Goal: Task Accomplishment & Management: Use online tool/utility

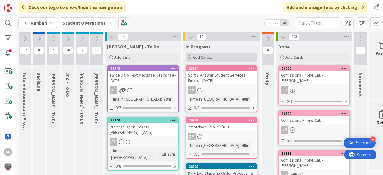
click at [209, 57] on span "Add Card..." at bounding box center [202, 56] width 19 height 5
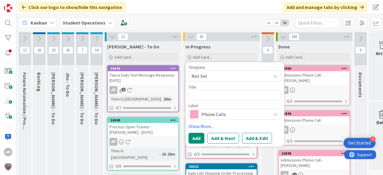
click at [235, 72] on span "Not Set" at bounding box center [228, 76] width 75 height 8
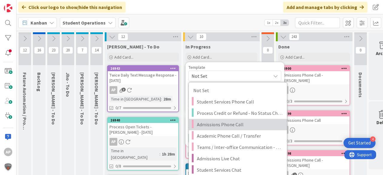
click at [244, 126] on span "Admissions Phone Call" at bounding box center [240, 125] width 86 height 8
type textarea "x"
type textarea "Admissions Phone Call"
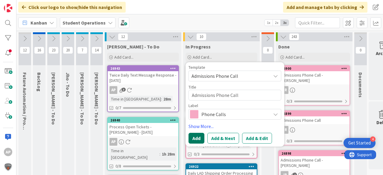
click at [194, 137] on button "Add" at bounding box center [196, 138] width 16 height 11
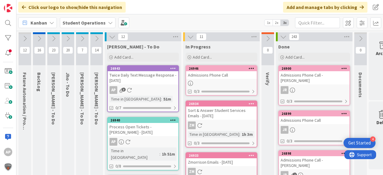
click at [231, 73] on div "Admissions Phone Call" at bounding box center [221, 75] width 71 height 8
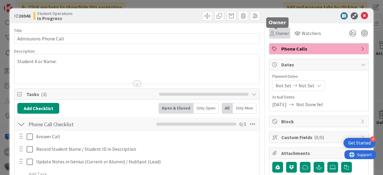
click at [271, 32] on div "Owner" at bounding box center [279, 33] width 19 height 7
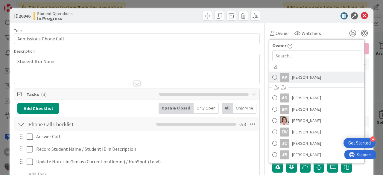
click at [308, 78] on span "[PERSON_NAME]" at bounding box center [306, 77] width 29 height 9
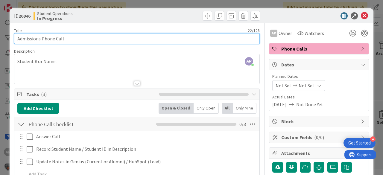
click at [89, 37] on input "Admissions Phone Call" at bounding box center [137, 38] width 246 height 11
drag, startPoint x: 41, startPoint y: 38, endPoint x: 6, endPoint y: 36, distance: 34.4
click at [6, 36] on div "ID 26946 Student Operations In Progress Title 38 / 128 Admissions Phone Call - …" at bounding box center [191, 87] width 383 height 175
type input "Admissions Phone Call - [PERSON_NAME]"
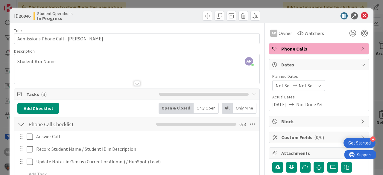
click at [352, 48] on span "Phone Calls" at bounding box center [319, 48] width 77 height 7
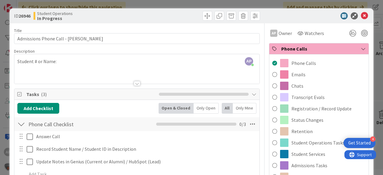
click at [352, 48] on span "Phone Calls" at bounding box center [319, 48] width 77 height 7
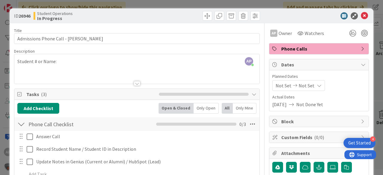
click at [352, 48] on span "Phone Calls" at bounding box center [319, 48] width 77 height 7
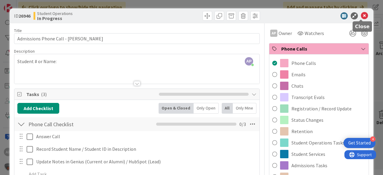
click at [362, 15] on icon at bounding box center [364, 15] width 7 height 7
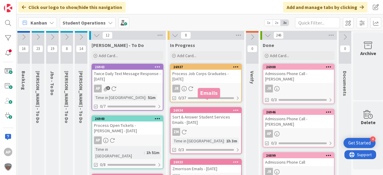
scroll to position [0, 16]
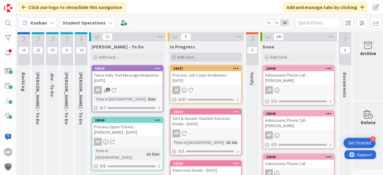
click at [211, 57] on div "Add Card..." at bounding box center [206, 57] width 72 height 9
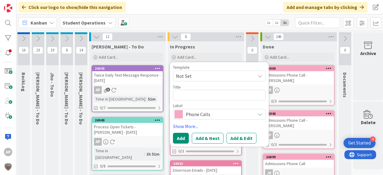
click at [206, 77] on span "Not Set" at bounding box center [213, 76] width 75 height 8
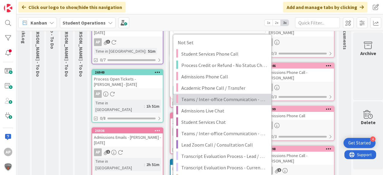
scroll to position [72, 16]
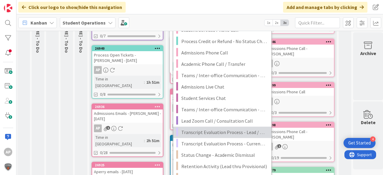
click at [239, 130] on span "Transcript Evaluation Process - Lead / New Student" at bounding box center [224, 132] width 86 height 8
type textarea "x"
type textarea "Transcript Evaluation Process - Lead / New Student"
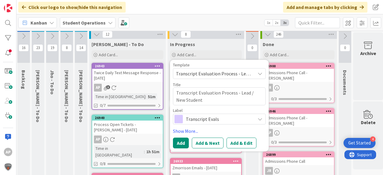
scroll to position [0, 16]
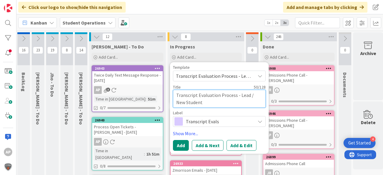
click at [225, 100] on textarea "Transcript Evaluation Process - Lead / New Student" at bounding box center [219, 99] width 93 height 18
type textarea "x"
type textarea "Transcript Evaluation Process - Lead / New Student"
type textarea "x"
type textarea "Transcript Evaluation Process - Lead / New Student -"
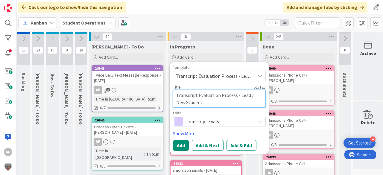
type textarea "x"
type textarea "Transcript Evaluation Process - Lead / New Student -"
type textarea "x"
type textarea "Transcript Evaluation Process - Lead / New Student - L"
type textarea "x"
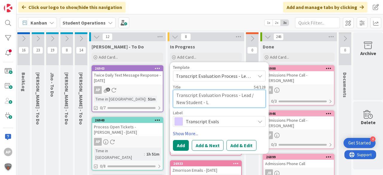
type textarea "Transcript Evaluation Process - Lead / New Student - [PERSON_NAME]"
type textarea "x"
type textarea "Transcript Evaluation Process - Lead / New Student - Lil"
type textarea "x"
type textarea "Transcript Evaluation Process - Lead / New Student - [PERSON_NAME]"
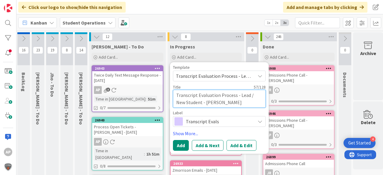
type textarea "x"
type textarea "Transcript Evaluation Process - Lead / New Student - Lil"
type textarea "x"
type textarea "Transcript Evaluation Process - Lead / New Student - [PERSON_NAME]"
type textarea "x"
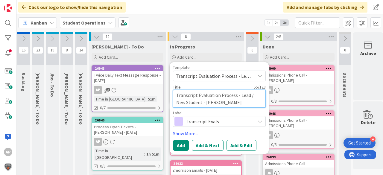
type textarea "Transcript Evaluation Process - Lead / New Student - Lil"
type textarea "x"
type textarea "Transcript Evaluation Process - Lead / New Student - Lill"
type textarea "x"
type textarea "Transcript Evaluation Process - Lead / New Student - [PERSON_NAME]"
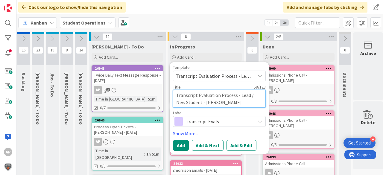
type textarea "x"
type textarea "Transcript Evaluation Process - Lead / New Student - [PERSON_NAME]"
type textarea "x"
type textarea "Transcript Evaluation Process - Lead / New Student - [PERSON_NAME]"
type textarea "x"
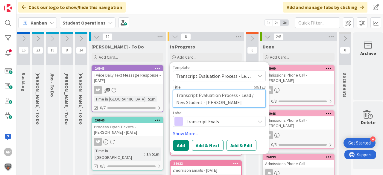
type textarea "Transcript Evaluation Process - Lead / New Student - [PERSON_NAME]"
type textarea "x"
type textarea "Transcript Evaluation Process - Lead / New Student - [PERSON_NAME]"
type textarea "x"
type textarea "Transcript Evaluation Process - Lead / New Student - [PERSON_NAME]"
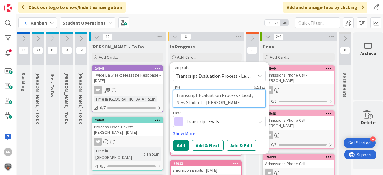
type textarea "x"
type textarea "Transcript Evaluation Process - Lead / New Student - [PERSON_NAME]"
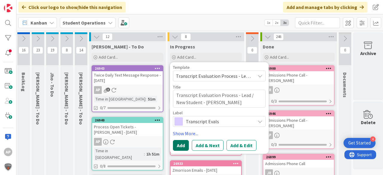
click at [181, 141] on button "Add" at bounding box center [181, 145] width 16 height 11
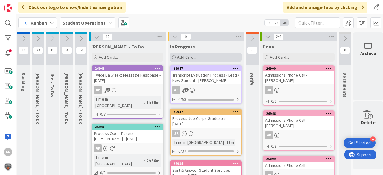
click at [188, 54] on div "Add Card..." at bounding box center [206, 57] width 72 height 9
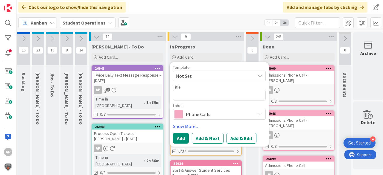
click at [211, 74] on span "Not Set" at bounding box center [213, 76] width 75 height 8
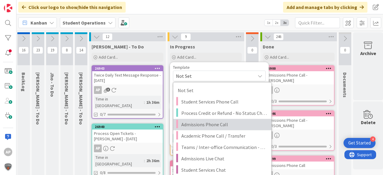
click at [215, 127] on span "Admissions Phone Call" at bounding box center [224, 125] width 86 height 8
type textarea "x"
type textarea "Admissions Phone Call"
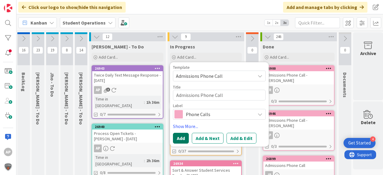
click at [183, 136] on button "Add" at bounding box center [181, 138] width 16 height 11
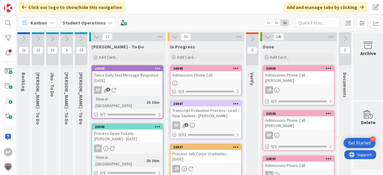
click at [203, 83] on div at bounding box center [205, 83] width 71 height 5
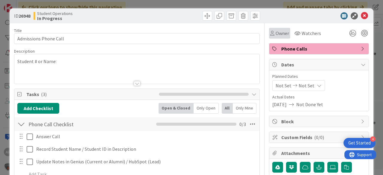
click at [281, 35] on span "Owner" at bounding box center [281, 33] width 13 height 7
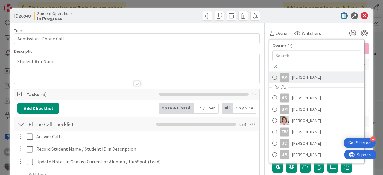
click at [299, 77] on span "[PERSON_NAME]" at bounding box center [306, 77] width 29 height 9
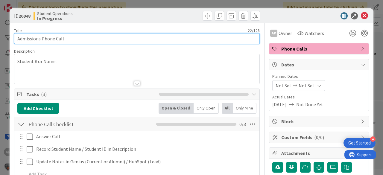
click at [122, 41] on input "Admissions Phone Call" at bounding box center [137, 38] width 246 height 11
type input "Admissions Phone Call - [PERSON_NAME]"
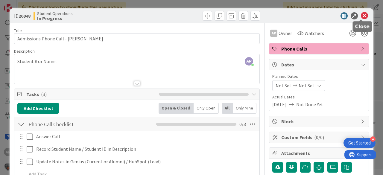
click at [361, 14] on icon at bounding box center [364, 15] width 7 height 7
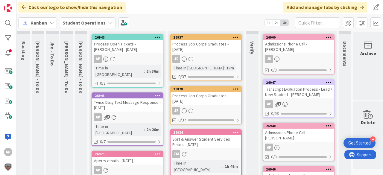
scroll to position [0, 16]
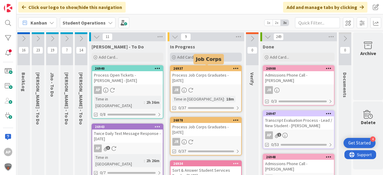
click at [199, 57] on div "Add Card..." at bounding box center [206, 57] width 72 height 9
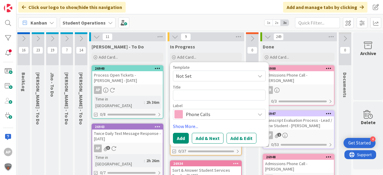
click at [204, 77] on span "Not Set" at bounding box center [213, 76] width 75 height 8
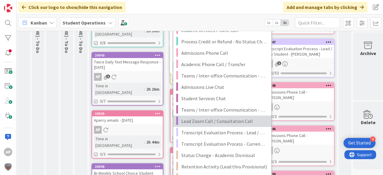
scroll to position [72, 16]
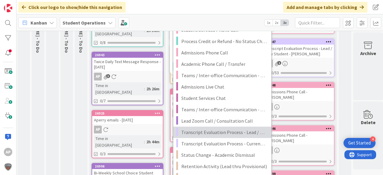
click at [242, 132] on span "Transcript Evaluation Process - Lead / New Student" at bounding box center [224, 132] width 86 height 8
type textarea "x"
type textarea "Transcript Evaluation Process - Lead / New Student"
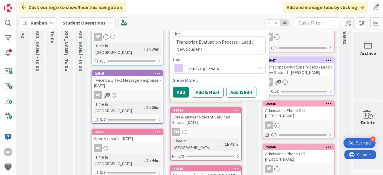
scroll to position [24, 16]
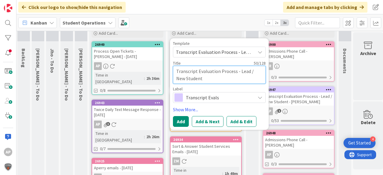
click at [223, 78] on textarea "Transcript Evaluation Process - Lead / New Student" at bounding box center [219, 75] width 93 height 18
type textarea "x"
type textarea "Transcript Evaluation Process - Lead / New Student"
type textarea "x"
type textarea "Transcript Evaluation Process - Lead / New Student -"
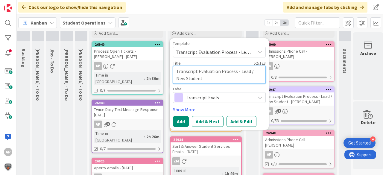
type textarea "x"
type textarea "Transcript Evaluation Process - Lead / New Student -"
type textarea "x"
type textarea "Transcript Evaluation Process - Lead / New Student - J"
type textarea "x"
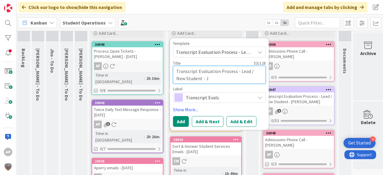
type textarea "Transcript Evaluation Process - Lead / New Student - Ju"
type textarea "x"
type textarea "Transcript Evaluation Process - Lead / New Student - [DATE]"
type textarea "x"
type textarea "Transcript Evaluation Process - Lead / New Student - Juli"
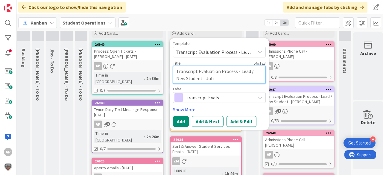
type textarea "x"
type textarea "Transcript Evaluation Process - Lead / New Student - [PERSON_NAME]"
type textarea "x"
type textarea "Transcript Evaluation Process - Lead / New Student - [PERSON_NAME]"
type textarea "x"
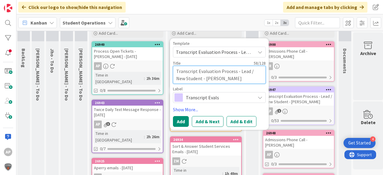
type textarea "Transcript Evaluation Process - Lead / New Student - [PERSON_NAME]"
type textarea "x"
type textarea "Transcript Evaluation Process - Lead / New Student - [PERSON_NAME]"
type textarea "x"
type textarea "Transcript Evaluation Process - Lead / New Student - [PERSON_NAME]"
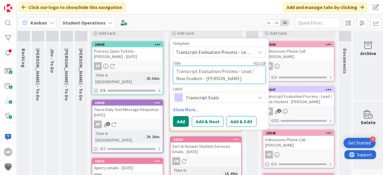
type textarea "x"
type textarea "Transcript Evaluation Process - Lead / New Student - [PERSON_NAME]"
type textarea "x"
type textarea "Transcript Evaluation Process - Lead / New Student - [PERSON_NAME]"
type textarea "x"
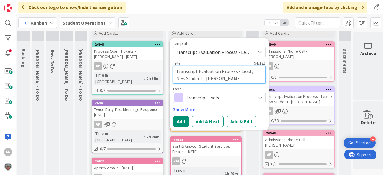
type textarea "Transcript Evaluation Process - Lead / New Student - [PERSON_NAME]"
type textarea "x"
type textarea "Transcript Evaluation Process - Lead / New Student - [PERSON_NAME]"
type textarea "x"
type textarea "Transcript Evaluation Process - Lead / New Student - [PERSON_NAME]"
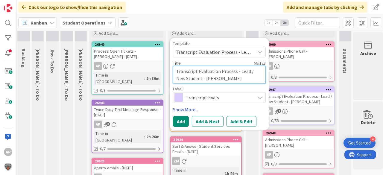
type textarea "x"
type textarea "Transcript Evaluation Process - Lead / New Student - [PERSON_NAME]"
type textarea "x"
type textarea "Transcript Evaluation Process - Lead / New Student - [PERSON_NAME]"
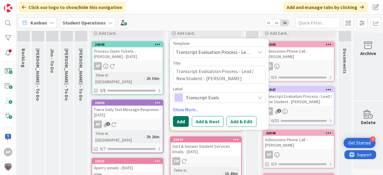
click at [179, 123] on button "Add" at bounding box center [181, 121] width 16 height 11
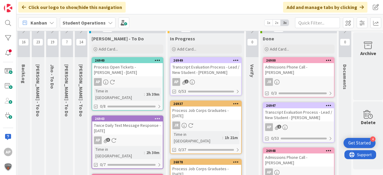
scroll to position [0, 16]
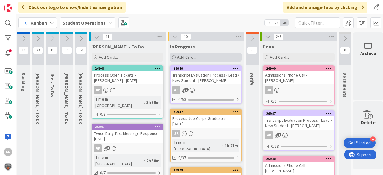
click at [194, 56] on span "Add Card..." at bounding box center [186, 56] width 19 height 5
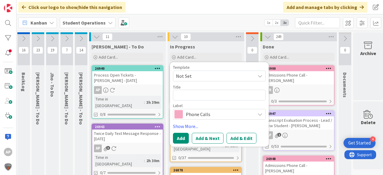
click at [205, 75] on span "Not Set" at bounding box center [213, 76] width 75 height 8
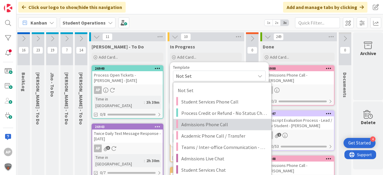
click at [238, 126] on span "Admissions Phone Call" at bounding box center [224, 125] width 86 height 8
type textarea "x"
type textarea "Admissions Phone Call"
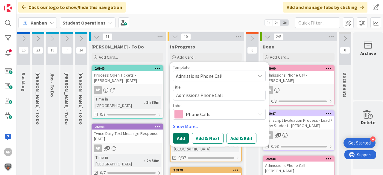
click at [184, 138] on button "Add" at bounding box center [181, 138] width 16 height 11
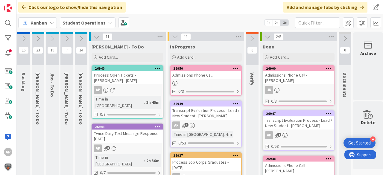
click at [211, 75] on div "Admissions Phone Call" at bounding box center [205, 75] width 71 height 8
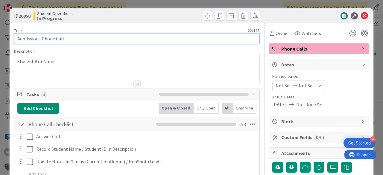
click at [139, 39] on input "Admissions Phone Call" at bounding box center [137, 38] width 246 height 11
type input "Admissions Phone Call - [PERSON_NAME]"
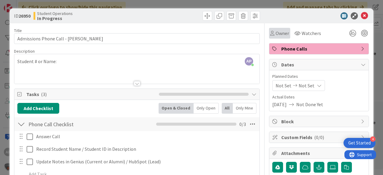
click at [277, 28] on div "Owner" at bounding box center [279, 33] width 21 height 11
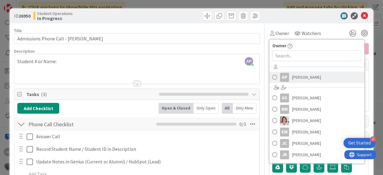
click at [295, 73] on span "[PERSON_NAME]" at bounding box center [306, 77] width 29 height 9
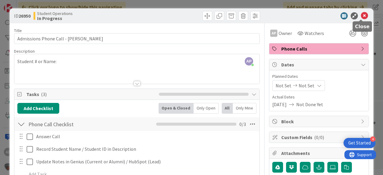
click at [361, 13] on icon at bounding box center [364, 15] width 7 height 7
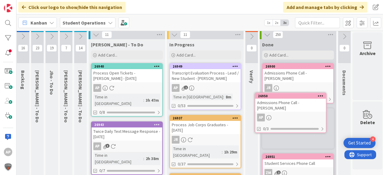
scroll to position [2, 17]
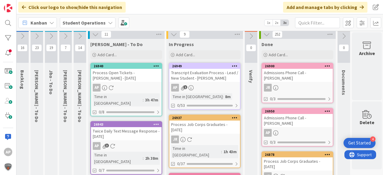
click at [208, 79] on div "Transcript Evaluation Process - Lead / New Student - [PERSON_NAME]" at bounding box center [204, 75] width 71 height 13
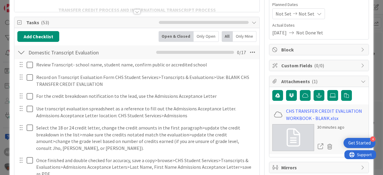
click at [20, 51] on div at bounding box center [21, 52] width 8 height 11
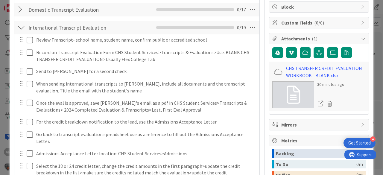
scroll to position [120, 0]
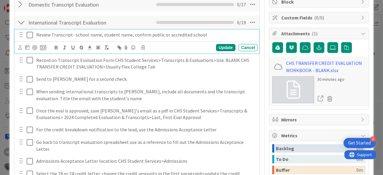
click at [31, 35] on icon at bounding box center [31, 34] width 9 height 7
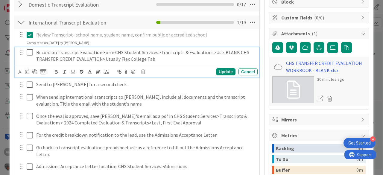
click at [29, 51] on icon at bounding box center [31, 52] width 9 height 7
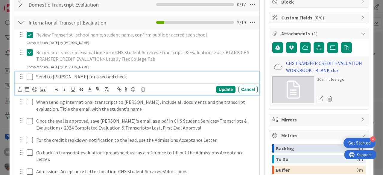
click at [30, 75] on icon at bounding box center [31, 76] width 9 height 7
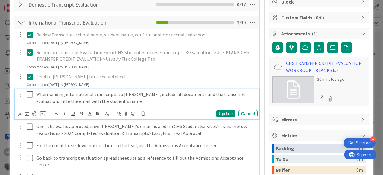
click at [29, 94] on icon at bounding box center [31, 94] width 9 height 7
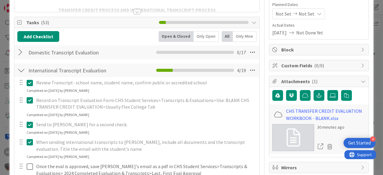
scroll to position [0, 0]
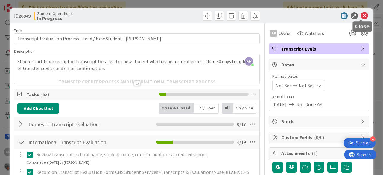
click at [362, 17] on icon at bounding box center [364, 15] width 7 height 7
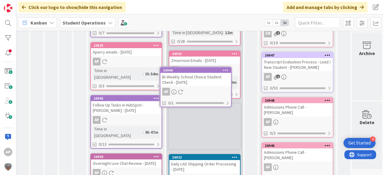
scroll to position [175, 17]
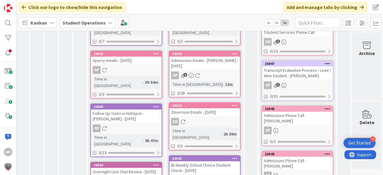
click at [204, 161] on div "Bi-Weekly School Choice Student Check - [DATE]" at bounding box center [204, 167] width 71 height 13
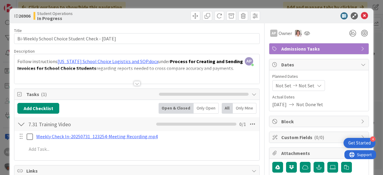
click at [134, 83] on div at bounding box center [137, 83] width 7 height 5
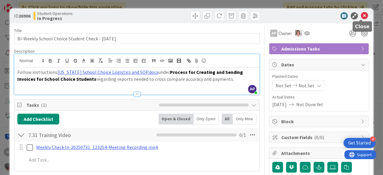
click at [361, 16] on icon at bounding box center [364, 15] width 7 height 7
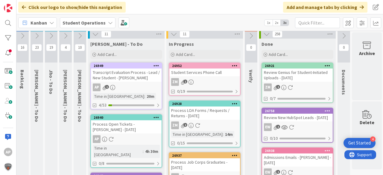
scroll to position [0, 17]
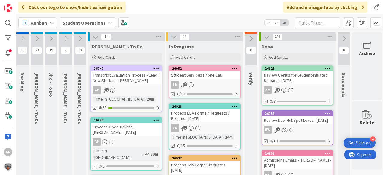
click at [81, 37] on icon at bounding box center [80, 38] width 7 height 7
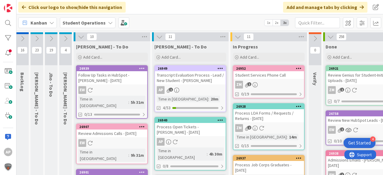
click at [80, 36] on icon at bounding box center [81, 36] width 7 height 7
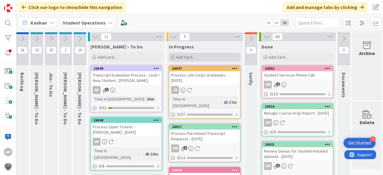
click at [199, 54] on div "Add Card..." at bounding box center [205, 57] width 72 height 9
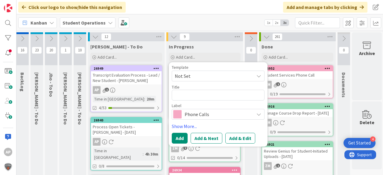
click at [205, 76] on span "Not Set" at bounding box center [212, 76] width 75 height 8
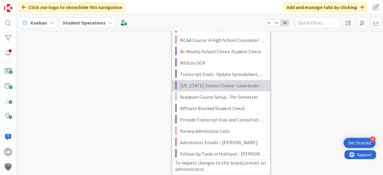
scroll to position [1327, 17]
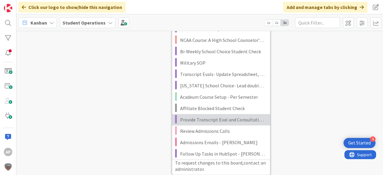
click at [235, 116] on span "Provide Transcript Eval and Consultation Call Data" at bounding box center [223, 120] width 86 height 8
type textarea "x"
type textarea "Provide Transcript Eval and Consultation Call Data"
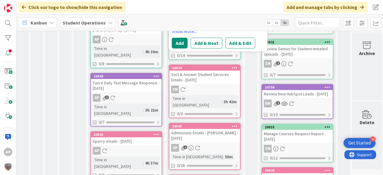
scroll to position [7, 17]
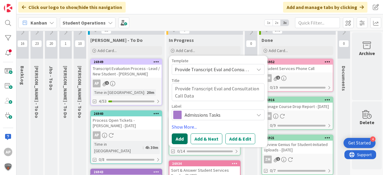
click at [180, 136] on button "Add" at bounding box center [180, 138] width 16 height 11
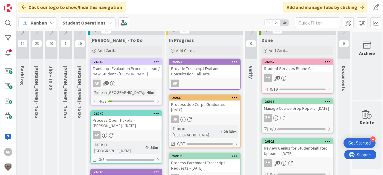
scroll to position [0, 17]
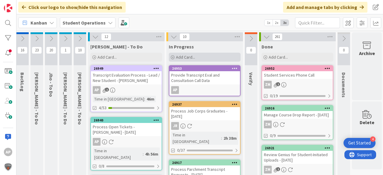
click at [209, 57] on div "Add Card..." at bounding box center [205, 57] width 72 height 9
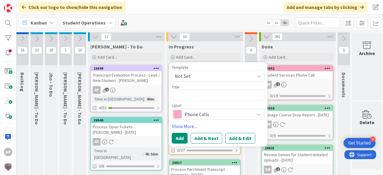
click at [218, 78] on span "Not Set" at bounding box center [212, 76] width 75 height 8
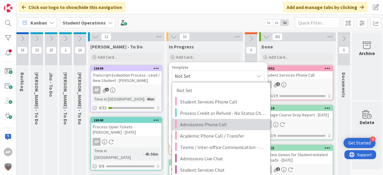
click at [230, 123] on span "Admissions Phone Call" at bounding box center [223, 125] width 86 height 8
type textarea "x"
type textarea "Admissions Phone Call"
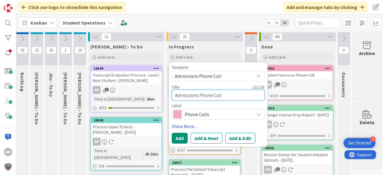
click at [232, 92] on textarea "Admissions Phone Call" at bounding box center [218, 95] width 93 height 11
type textarea "x"
type textarea "Admissions Phone Call -"
type textarea "x"
type textarea "Admissions Phone Call -"
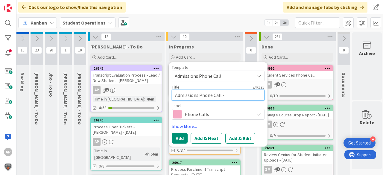
type textarea "x"
type textarea "Admissions Phone Call - A"
type textarea "x"
type textarea "Admissions Phone Call - Av"
type textarea "x"
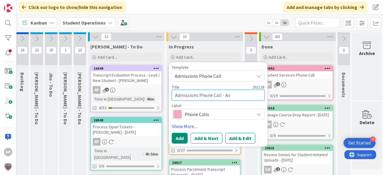
type textarea "Admissions Phone Call - Ava"
type textarea "x"
type textarea "Admissions Phone Call - Ava"
type textarea "x"
type textarea "Admissions Phone Call - Ava F"
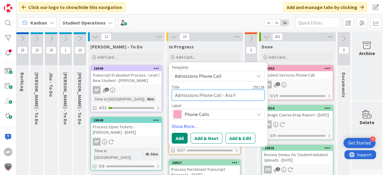
type textarea "x"
type textarea "Admissions Phone Call - Ava Fi"
type textarea "x"
type textarea "Admissions Phone Call - Ava Fit"
type textarea "x"
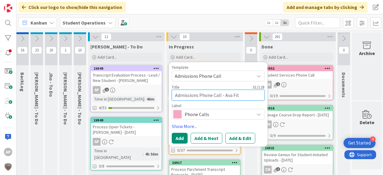
type textarea "Admissions Phone Call - [PERSON_NAME]"
type textarea "x"
type textarea "Admissions Phone Call - [PERSON_NAME]"
type textarea "x"
type textarea "Admissions Phone Call - [PERSON_NAME]"
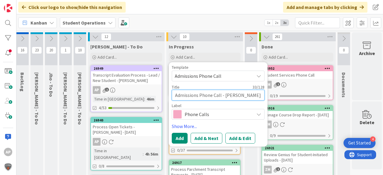
type textarea "x"
type textarea "Admissions Phone Call - [PERSON_NAME]"
type textarea "x"
type textarea "Admissions Phone Call - [PERSON_NAME]"
type textarea "x"
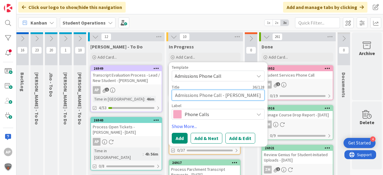
type textarea "Admissions Phone Call - [PERSON_NAME]"
type textarea "x"
type textarea "Admissions Phone Call - [PERSON_NAME]"
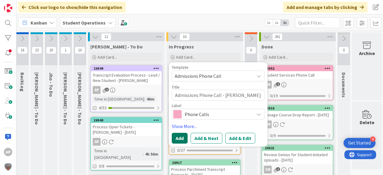
click at [179, 138] on button "Add" at bounding box center [180, 138] width 16 height 11
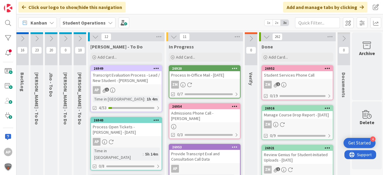
click at [213, 111] on div "Admissions Phone Call - [PERSON_NAME]" at bounding box center [204, 115] width 71 height 13
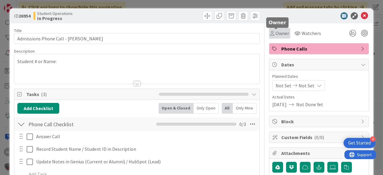
click at [275, 33] on span "Owner" at bounding box center [281, 33] width 13 height 7
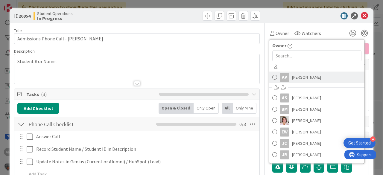
click at [298, 73] on span "[PERSON_NAME]" at bounding box center [306, 77] width 29 height 9
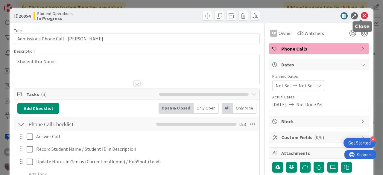
click at [361, 14] on icon at bounding box center [364, 15] width 7 height 7
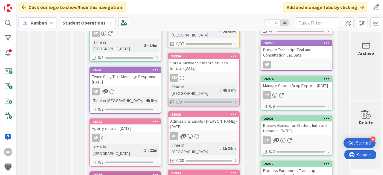
scroll to position [111, 18]
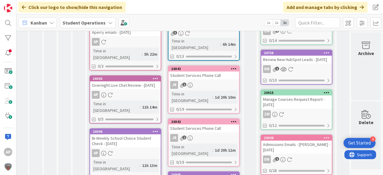
scroll to position [270, 18]
